Goal: Task Accomplishment & Management: Manage account settings

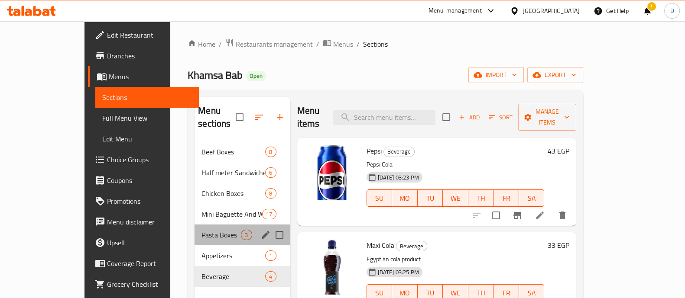
click at [195, 225] on div "Pasta Boxes 3" at bounding box center [242, 235] width 95 height 21
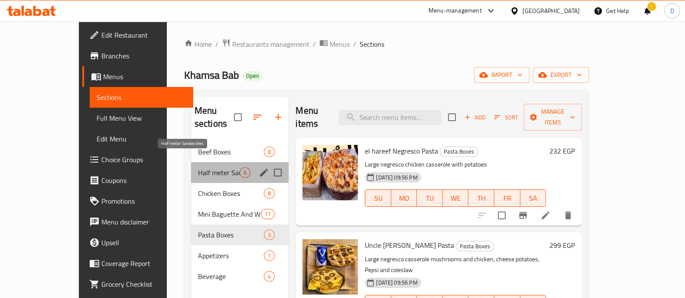
click at [198, 168] on span "Half meter Sandwiches" at bounding box center [219, 173] width 42 height 10
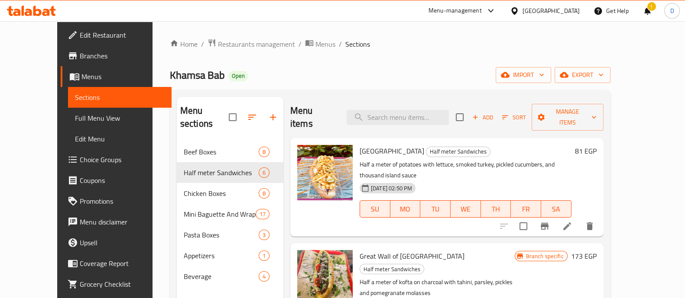
click at [596, 145] on h6 "81 EGP" at bounding box center [586, 151] width 22 height 12
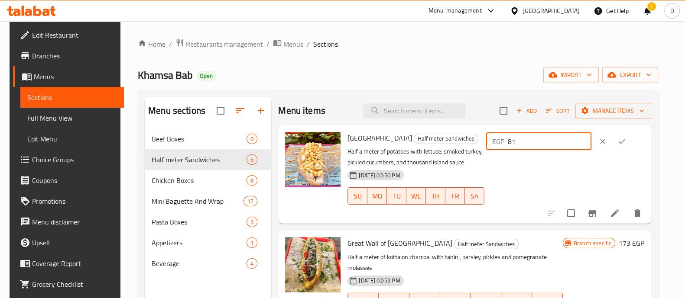
click at [547, 139] on input "81" at bounding box center [550, 141] width 84 height 17
click at [547, 139] on input "1" at bounding box center [550, 141] width 84 height 17
type input "105"
click at [628, 146] on button "ok" at bounding box center [621, 141] width 19 height 19
